Goal: Information Seeking & Learning: Learn about a topic

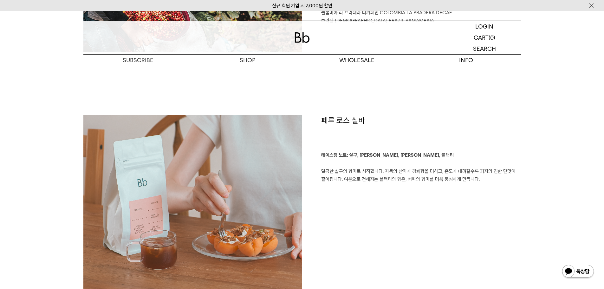
scroll to position [380, 0]
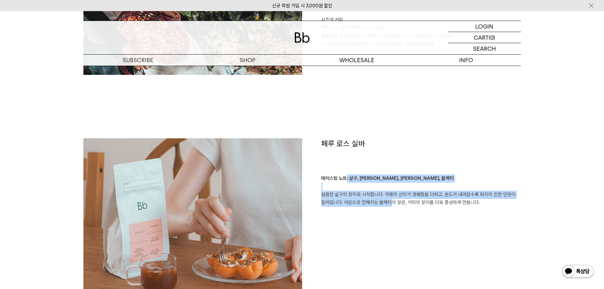
drag, startPoint x: 345, startPoint y: 181, endPoint x: 423, endPoint y: 222, distance: 88.6
click at [410, 220] on div "페루 로스 실바 테이스팅 노트: 살구, 자몽, 퍼지, 블랙티 달콤한 살구의 향미로 시작합니다. 자몽의 산미가 경쾌함을 더하고, 온도가 내려갈수…" at bounding box center [411, 225] width 219 height 175
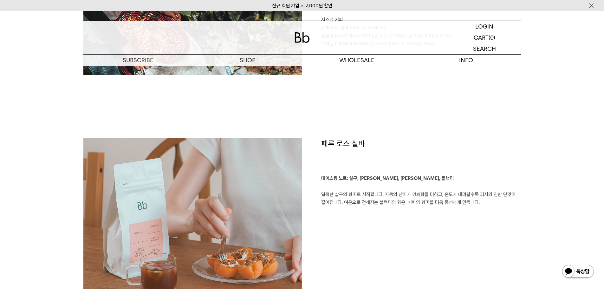
click at [423, 222] on div "페루 로스 실바 테이스팅 노트: 살구, 자몽, 퍼지, 블랙티 달콤한 살구의 향미로 시작합니다. 자몽의 산미가 경쾌함을 더하고, 온도가 내려갈수…" at bounding box center [411, 225] width 219 height 175
drag, startPoint x: 489, startPoint y: 215, endPoint x: 422, endPoint y: 178, distance: 76.8
click at [424, 178] on div "페루 로스 실바 테이스팅 노트: 살구, 자몽, 퍼지, 블랙티 달콤한 살구의 향미로 시작합니다. 자몽의 산미가 경쾌함을 더하고, 온도가 내려갈수…" at bounding box center [411, 225] width 219 height 175
click at [422, 178] on p "테이스팅 노트: 살구, 자몽, 퍼지, 블랙티 달콤한 살구의 향미로 시작합니다. 자몽의 산미가 경쾌함을 더하고, 온도가 내려갈수록 퍼지의 진한 …" at bounding box center [421, 190] width 200 height 32
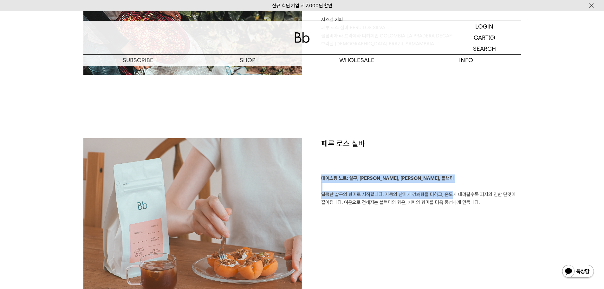
drag, startPoint x: 418, startPoint y: 164, endPoint x: 460, endPoint y: 205, distance: 58.7
click at [459, 204] on div "페루 로스 실바 테이스팅 노트: 살구, 자몽, 퍼지, 블랙티 달콤한 살구의 향미로 시작합니다. 자몽의 산미가 경쾌함을 더하고, 온도가 내려갈수…" at bounding box center [411, 225] width 219 height 175
click at [460, 205] on p "테이스팅 노트: 살구, 자몽, 퍼지, 블랙티 달콤한 살구의 향미로 시작합니다. 자몽의 산미가 경쾌함을 더하고, 온도가 내려갈수록 퍼지의 진한 …" at bounding box center [421, 190] width 200 height 32
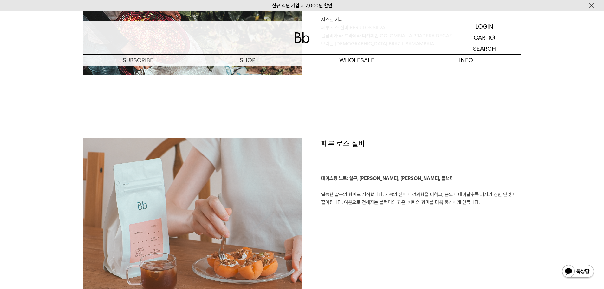
drag, startPoint x: 484, startPoint y: 204, endPoint x: 442, endPoint y: 160, distance: 61.0
click at [446, 163] on div "페루 로스 실바 테이스팅 노트: 살구, 자몽, 퍼지, 블랙티 달콤한 살구의 향미로 시작합니다. 자몽의 산미가 경쾌함을 더하고, 온도가 내려갈수…" at bounding box center [411, 225] width 219 height 175
click at [442, 160] on h1 "페루 로스 실바" at bounding box center [421, 156] width 200 height 36
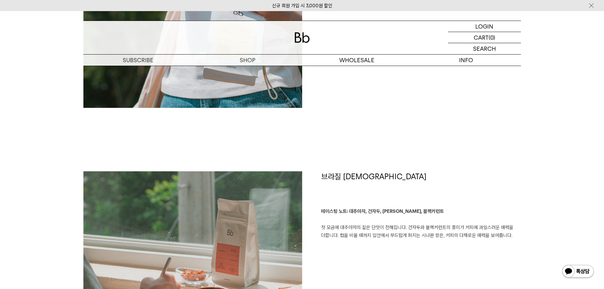
click at [435, 151] on div "콜롬비아 라 프라데라 디카페인 테이스팅 노트: 청포도, 오디, 구아바 잼, 솜사탕 청포도의 달콤한 향이 다가오고, 오디의 상큼함이 이어집니다.…" at bounding box center [302, 52] width 438 height 238
